Goal: Check status: Check status

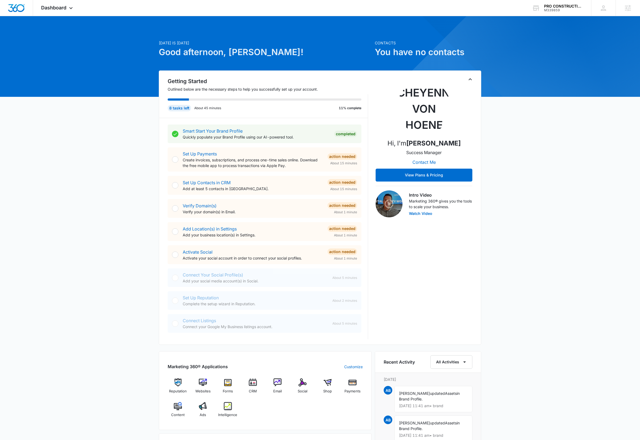
click at [470, 81] on icon "Toggle Collapse" at bounding box center [470, 79] width 6 height 6
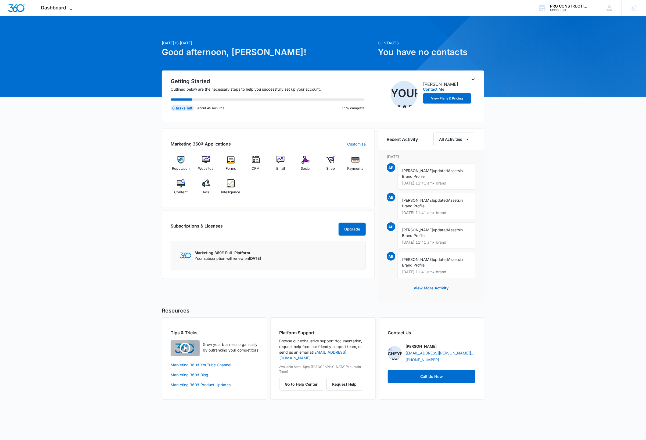
click at [71, 10] on icon at bounding box center [71, 9] width 6 height 6
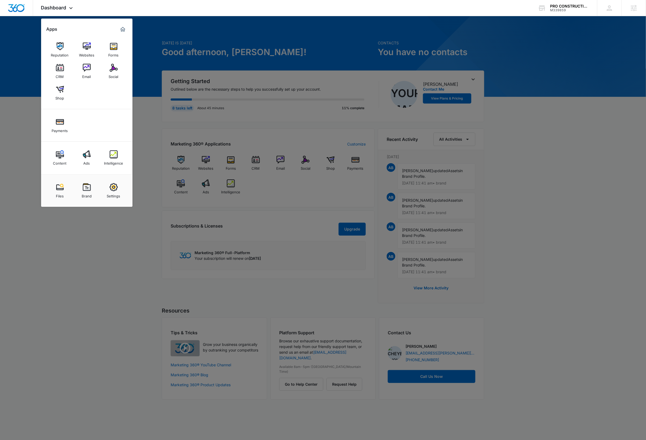
drag, startPoint x: 117, startPoint y: 188, endPoint x: 134, endPoint y: 194, distance: 17.6
click at [117, 188] on img at bounding box center [114, 187] width 8 height 8
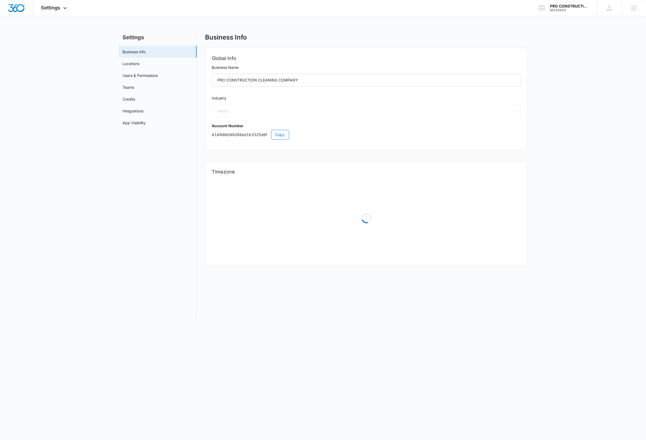
select select "38"
select select "US"
select select "America/New_York"
click at [281, 134] on span "Copy" at bounding box center [279, 135] width 9 height 6
click at [565, 8] on div "PRO CONSTRUCTION CLEANING COMPANY" at bounding box center [569, 6] width 39 height 4
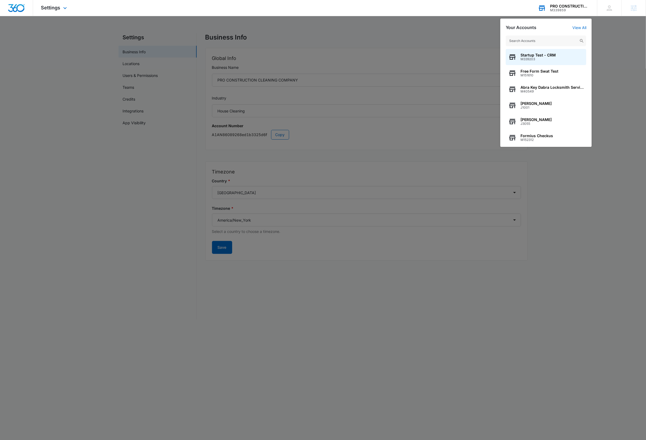
click at [550, 43] on input "text" at bounding box center [546, 40] width 81 height 11
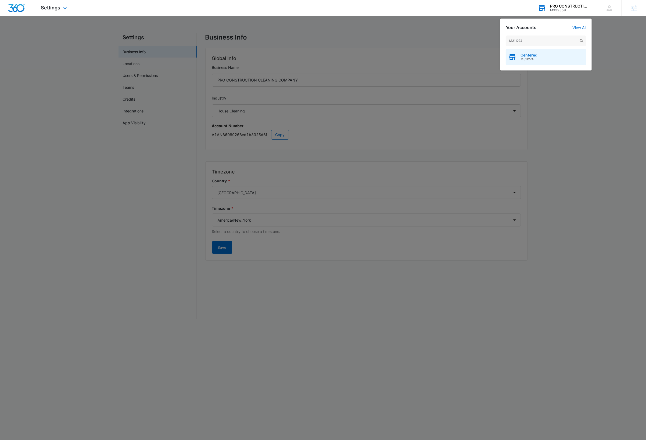
type input "M311274"
click at [546, 57] on div "Centered M311274" at bounding box center [546, 57] width 81 height 16
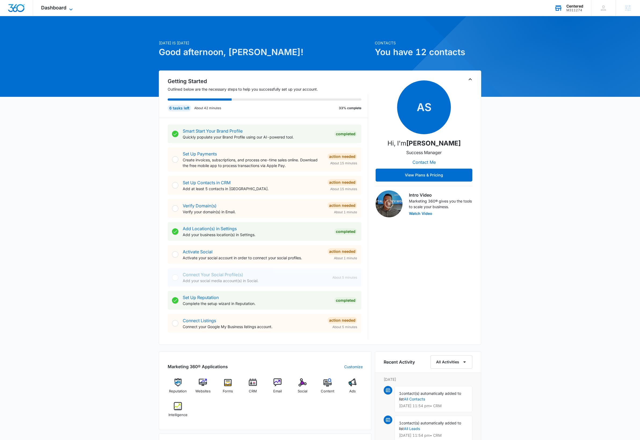
click at [73, 9] on icon at bounding box center [71, 9] width 6 height 6
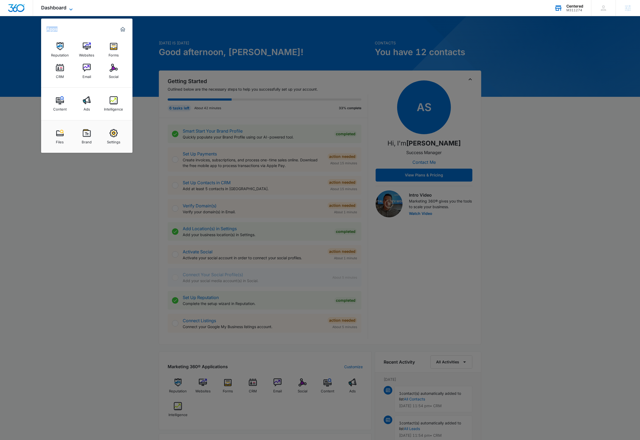
click at [73, 9] on icon at bounding box center [71, 9] width 6 height 6
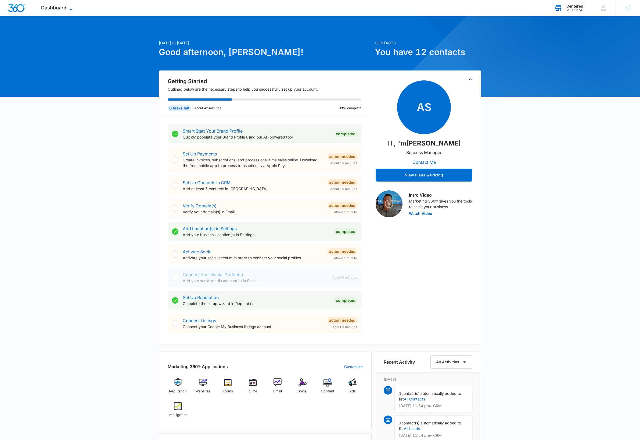
click at [73, 9] on icon at bounding box center [71, 9] width 6 height 6
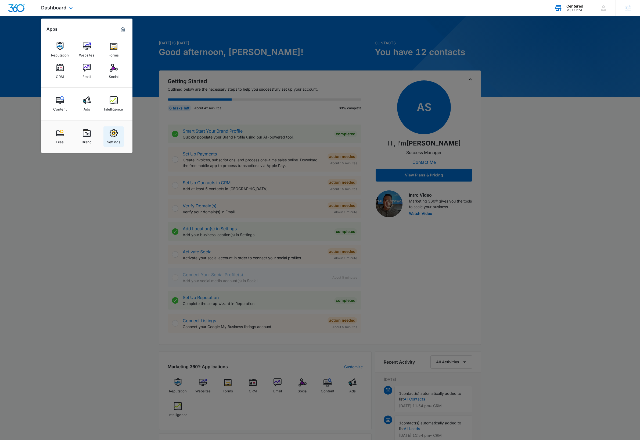
click at [116, 136] on img at bounding box center [114, 133] width 8 height 8
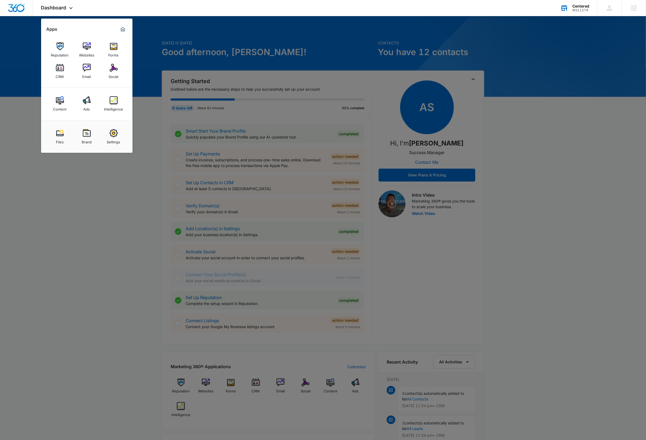
select select "14"
select select "US"
select select "America/[GEOGRAPHIC_DATA]"
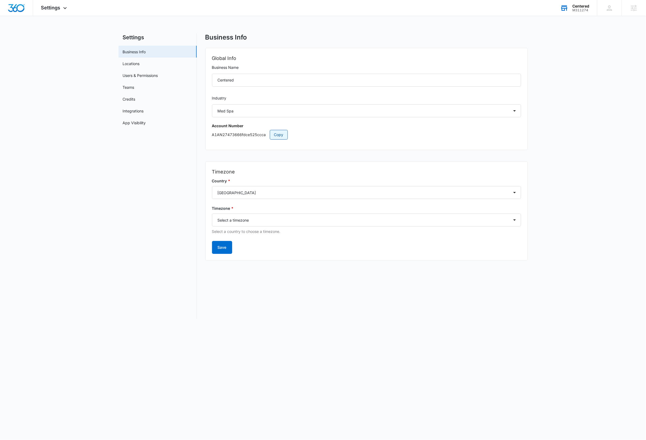
click at [277, 134] on span "Copy" at bounding box center [278, 135] width 9 height 6
click at [586, 8] on div "M311274" at bounding box center [580, 10] width 17 height 4
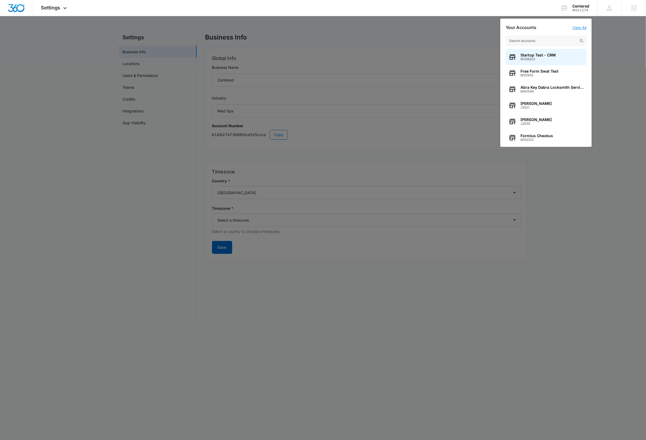
click at [581, 28] on link "View All" at bounding box center [579, 27] width 14 height 5
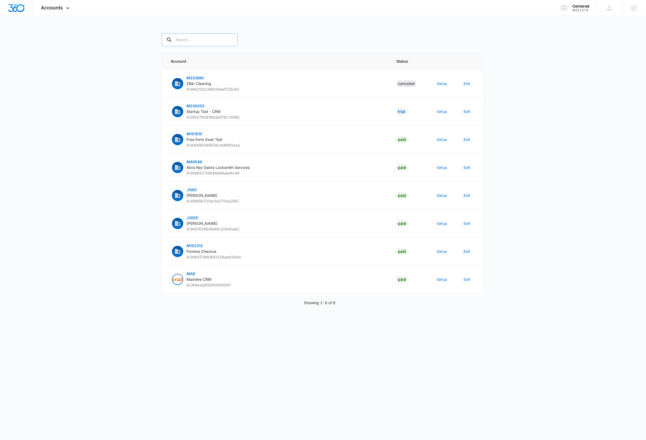
click at [205, 38] on input "text" at bounding box center [200, 39] width 76 height 13
paste input "A1AN27473666fdce525ccca"
type input "A1AN27473666fdce525ccca"
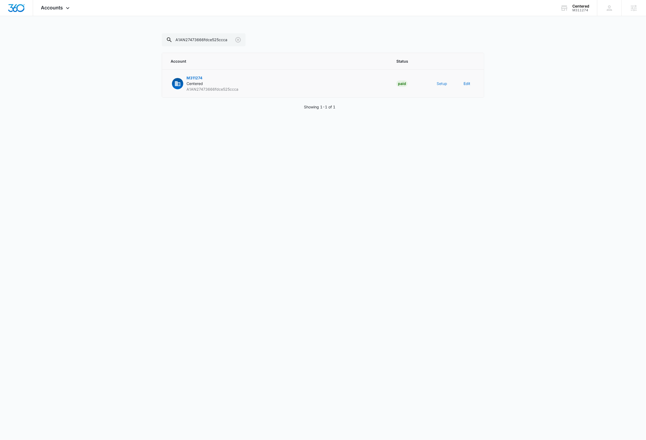
click at [441, 83] on button "Setup" at bounding box center [442, 84] width 10 height 6
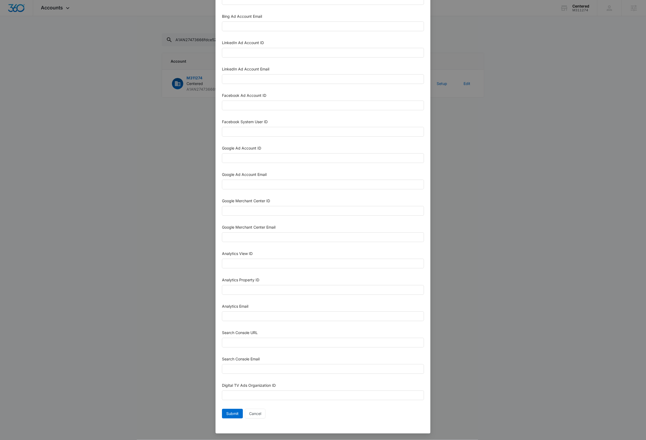
scroll to position [44, 0]
click at [231, 415] on span "Submit" at bounding box center [232, 413] width 12 height 6
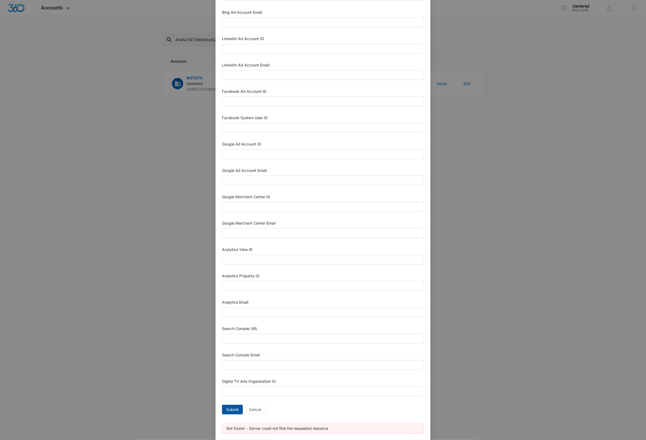
scroll to position [0, 0]
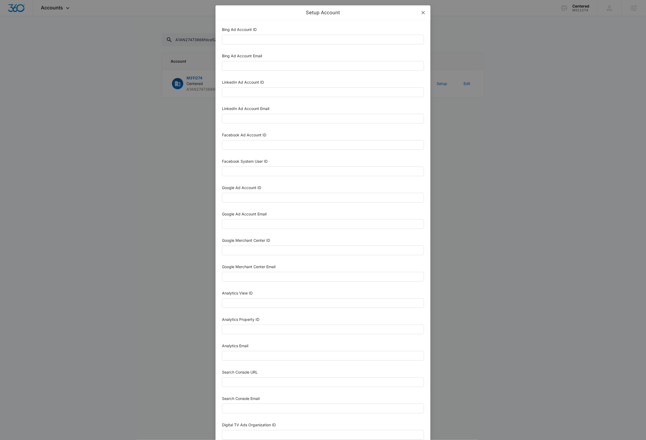
drag, startPoint x: 421, startPoint y: 12, endPoint x: 449, endPoint y: 23, distance: 30.1
click at [421, 12] on icon "close" at bounding box center [423, 12] width 4 height 4
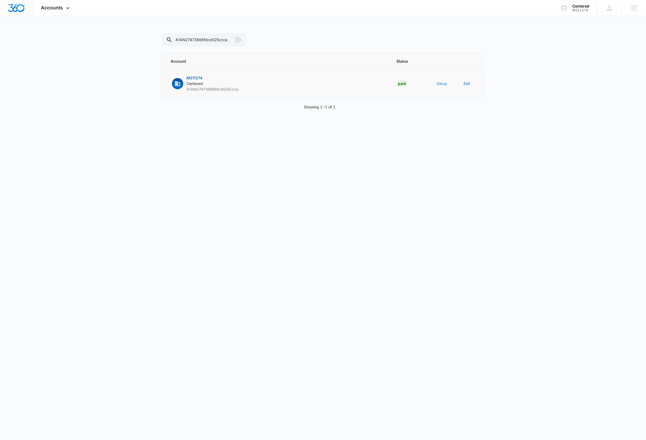
click at [441, 83] on button "Setup" at bounding box center [442, 84] width 10 height 6
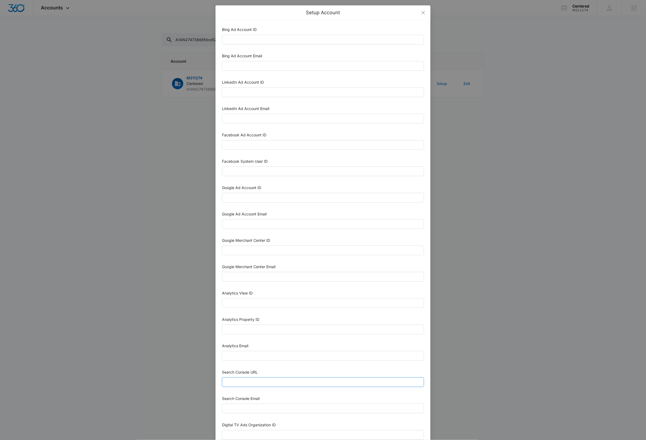
scroll to position [44, 0]
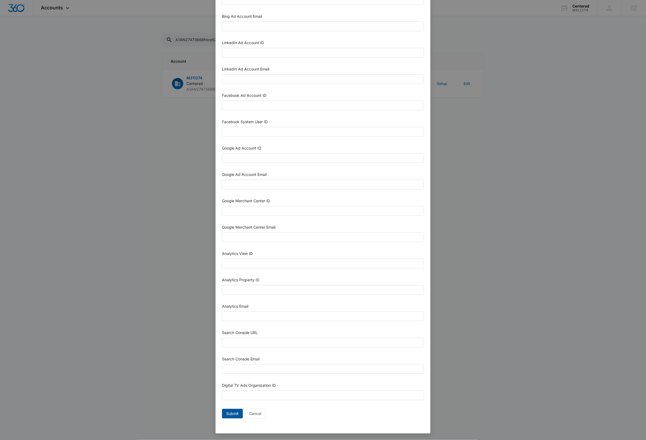
drag, startPoint x: 232, startPoint y: 414, endPoint x: 221, endPoint y: 415, distance: 11.1
click at [232, 414] on span "Submit" at bounding box center [232, 413] width 12 height 6
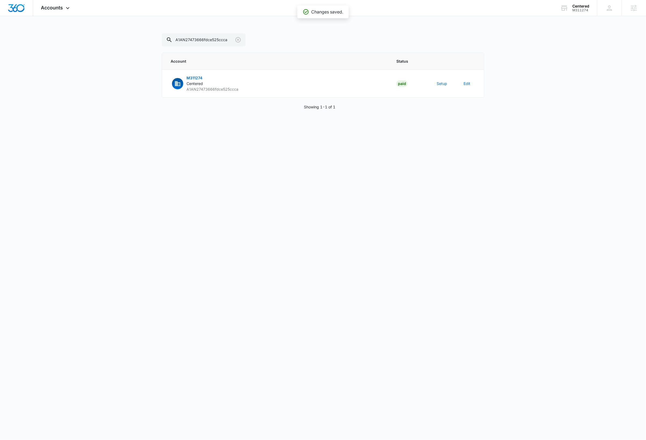
scroll to position [38, 0]
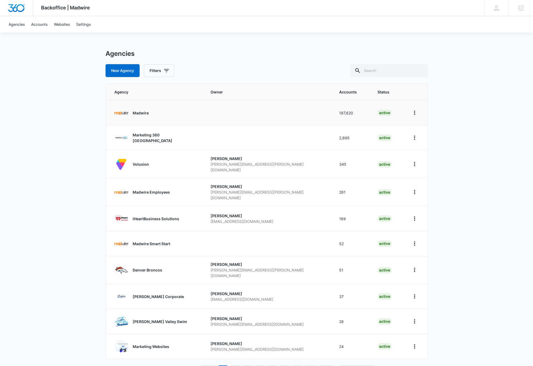
click at [140, 113] on p "Madwire" at bounding box center [141, 113] width 16 height 6
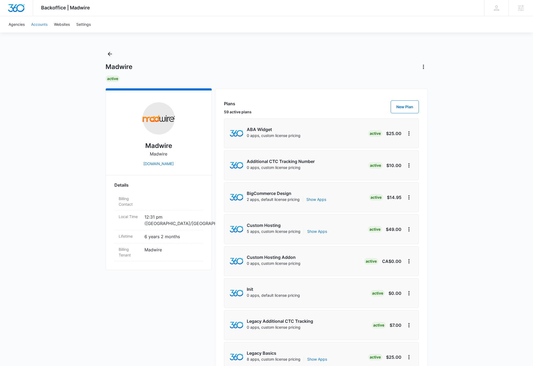
drag, startPoint x: 36, startPoint y: 23, endPoint x: 42, endPoint y: 24, distance: 6.3
click at [36, 23] on link "Accounts" at bounding box center [39, 24] width 23 height 16
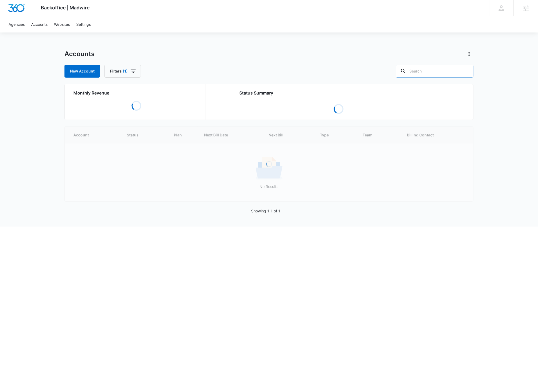
click at [448, 70] on input "text" at bounding box center [435, 71] width 78 height 13
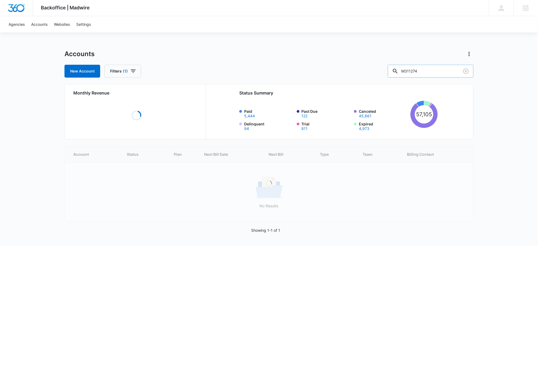
type input "M311274"
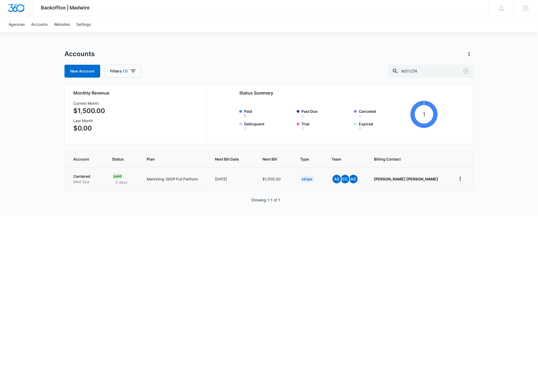
click at [87, 176] on p "Centered" at bounding box center [86, 176] width 26 height 5
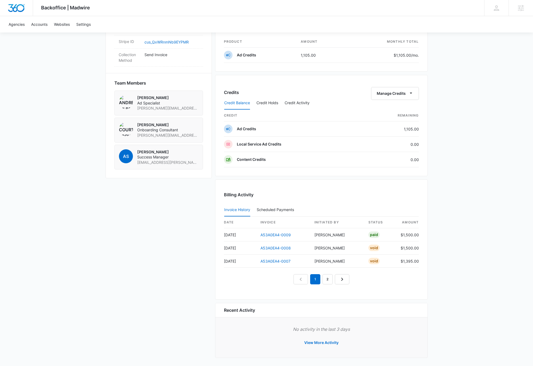
scroll to position [350, 0]
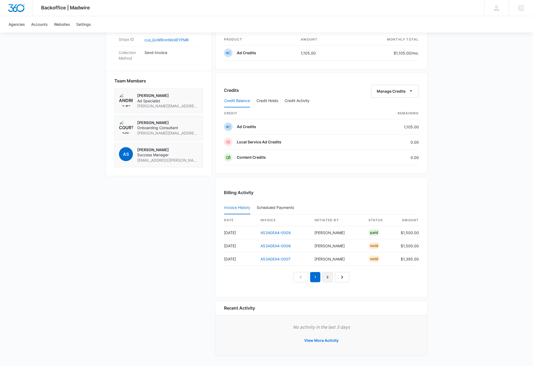
click at [327, 279] on link "2" at bounding box center [328, 277] width 10 height 10
click at [310, 278] on link "1" at bounding box center [309, 277] width 10 height 10
click at [321, 277] on link "2" at bounding box center [322, 277] width 10 height 10
click at [333, 278] on link "3" at bounding box center [334, 277] width 10 height 10
click at [321, 277] on link "2" at bounding box center [322, 277] width 10 height 10
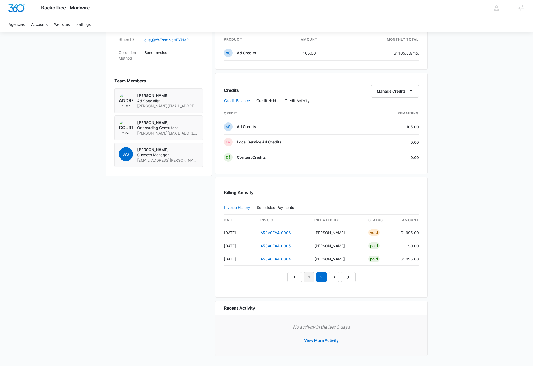
click at [309, 277] on link "1" at bounding box center [309, 277] width 10 height 10
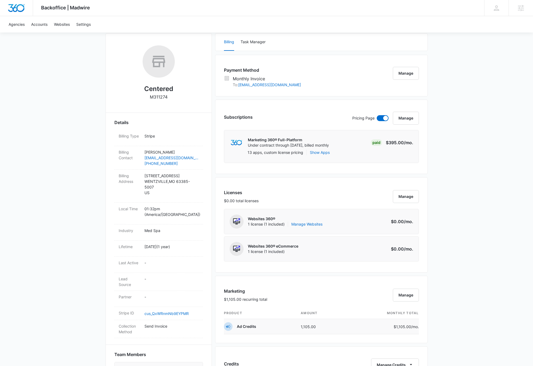
scroll to position [75, 0]
click at [457, 260] on div "Backoffice | Madwire Apps Settings DB [PERSON_NAME] [PERSON_NAME][EMAIL_ADDRESS…" at bounding box center [266, 282] width 533 height 714
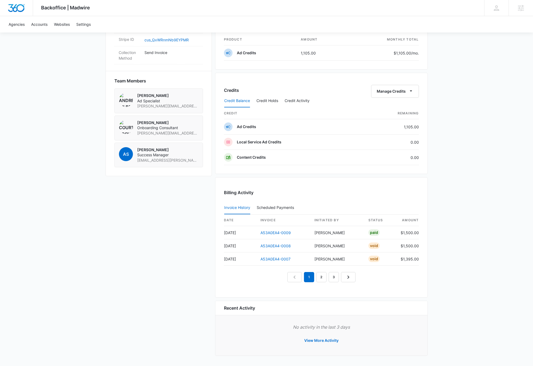
scroll to position [347, 0]
click at [322, 342] on button "View More Activity" at bounding box center [321, 341] width 45 height 13
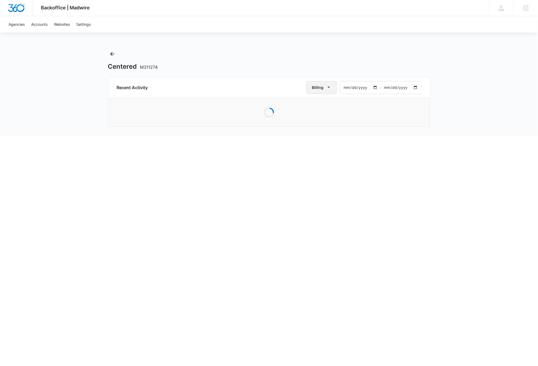
click at [330, 88] on icon "button" at bounding box center [329, 87] width 6 height 6
click at [330, 104] on div "All Activities" at bounding box center [324, 105] width 21 height 4
click at [345, 88] on input "[DATE]" at bounding box center [359, 87] width 39 height 12
type input "[DATE]"
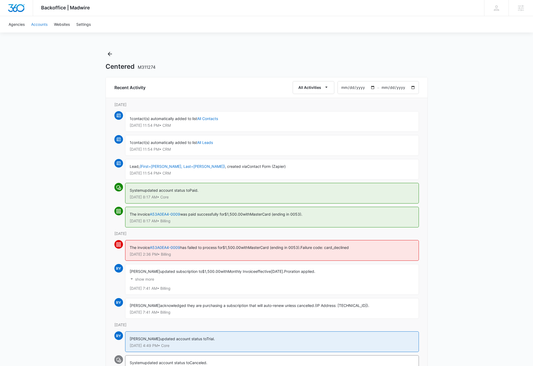
click at [39, 24] on link "Accounts" at bounding box center [39, 24] width 23 height 16
